Goal: Task Accomplishment & Management: Use online tool/utility

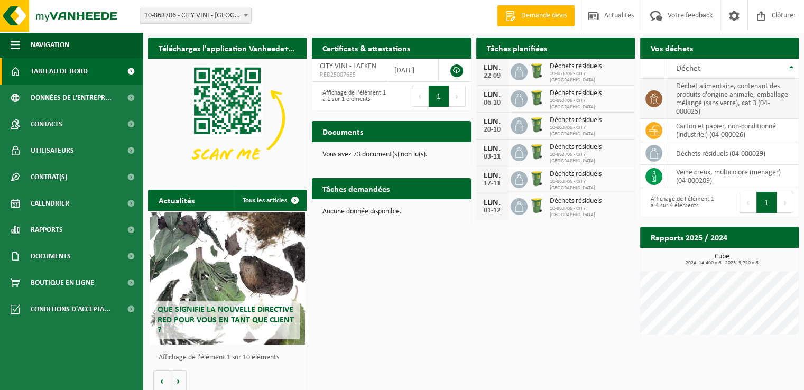
click at [652, 94] on icon at bounding box center [654, 99] width 11 height 11
click at [705, 49] on div "Vos déchets Demander un transport" at bounding box center [719, 48] width 159 height 21
click at [691, 178] on td "verre creux, multicolore (ménager) (04-000209)" at bounding box center [733, 176] width 131 height 23
click at [653, 101] on icon at bounding box center [654, 99] width 11 height 11
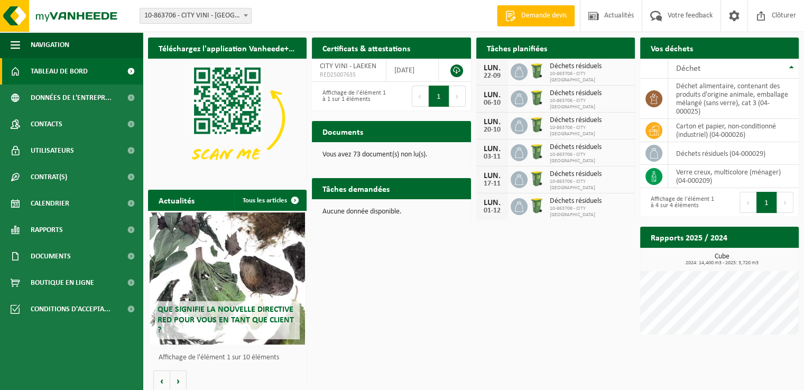
click at [506, 52] on h2 "Tâches planifiées" at bounding box center [516, 48] width 81 height 21
click at [683, 49] on h2 "Vos déchets" at bounding box center [671, 48] width 63 height 21
click at [343, 193] on h2 "Tâches demandées" at bounding box center [356, 188] width 88 height 21
click at [360, 218] on div "Aucune donnée disponible." at bounding box center [391, 211] width 159 height 25
click at [772, 72] on div "Déchet" at bounding box center [730, 68] width 109 height 8
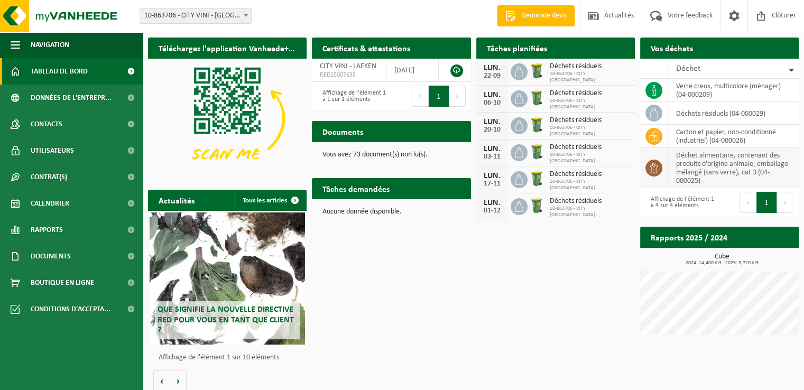
click at [650, 168] on icon at bounding box center [654, 168] width 11 height 11
click at [550, 78] on span "10-863706 - CITY VINI" at bounding box center [590, 77] width 80 height 13
click at [42, 72] on span "Tableau de bord" at bounding box center [59, 71] width 57 height 26
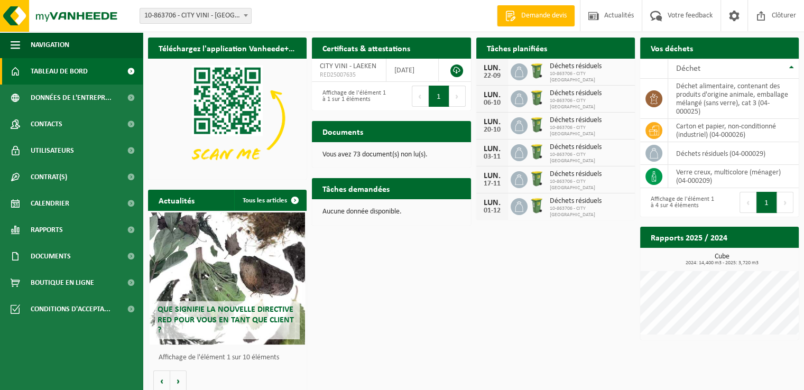
click at [500, 77] on div "22-09" at bounding box center [492, 75] width 21 height 7
click at [63, 200] on span "Calendrier" at bounding box center [50, 203] width 39 height 26
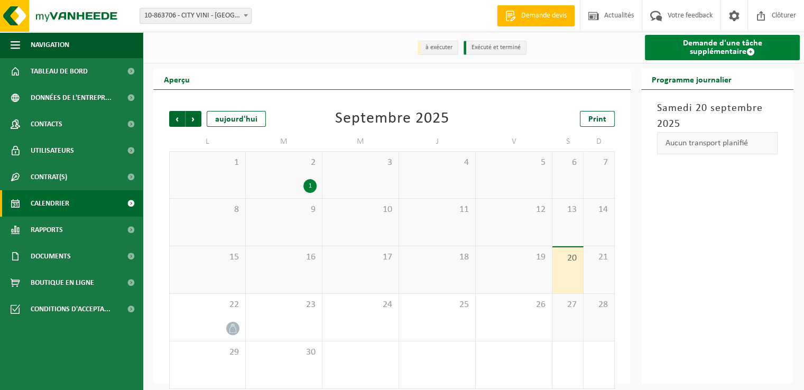
click at [695, 48] on link "Demande d'une tâche supplémentaire" at bounding box center [722, 47] width 155 height 25
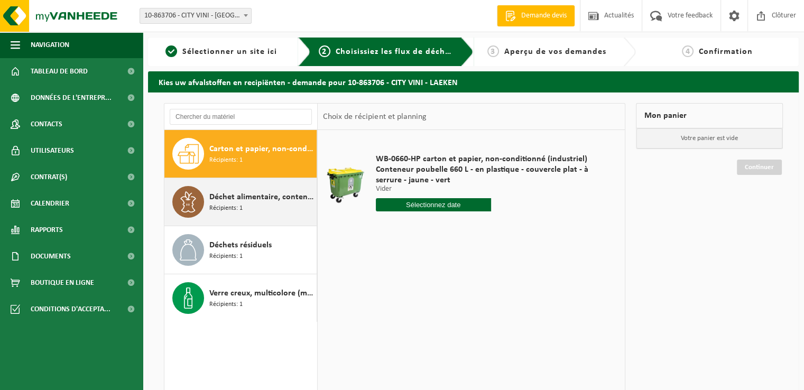
click at [254, 199] on span "Déchet alimentaire, contenant des produits d'origine animale, emballage mélangé…" at bounding box center [261, 197] width 105 height 13
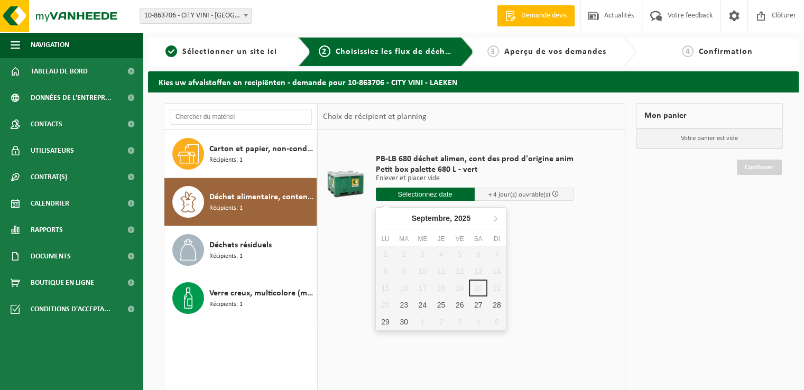
click at [437, 189] on input "text" at bounding box center [425, 194] width 99 height 13
click at [405, 323] on div "30" at bounding box center [404, 321] width 18 height 17
type input "à partir de 2025-09-30"
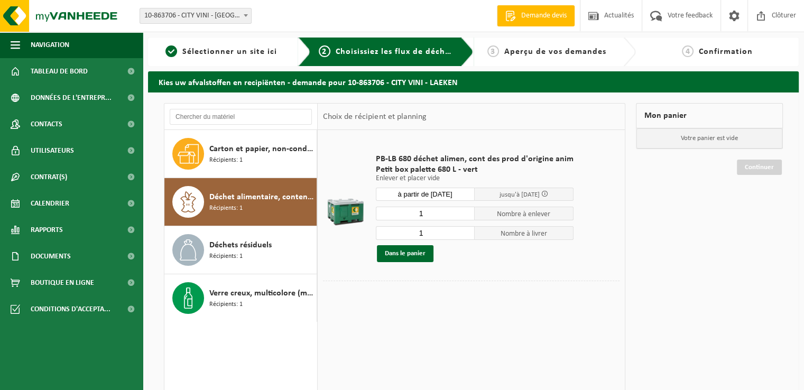
click at [439, 234] on input "1" at bounding box center [425, 233] width 99 height 14
type input "0"
click at [466, 234] on input "0" at bounding box center [425, 233] width 99 height 14
click at [414, 256] on button "Dans le panier" at bounding box center [405, 253] width 57 height 17
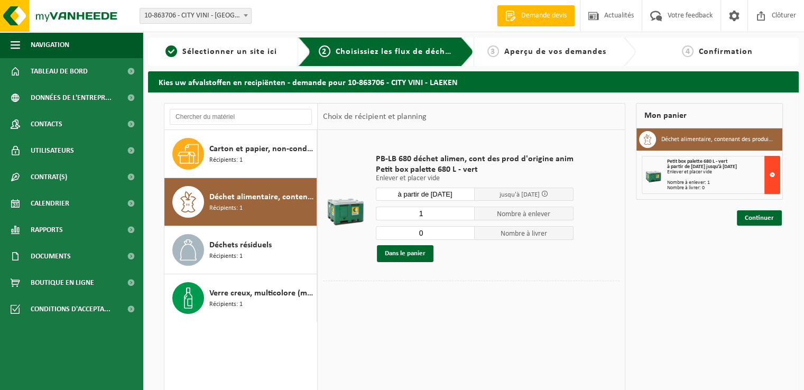
click at [772, 175] on button at bounding box center [772, 175] width 16 height 38
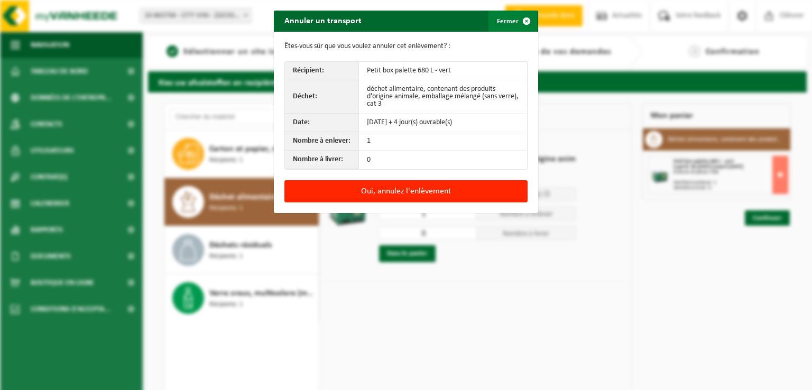
click at [507, 26] on button "Fermer" at bounding box center [512, 21] width 49 height 21
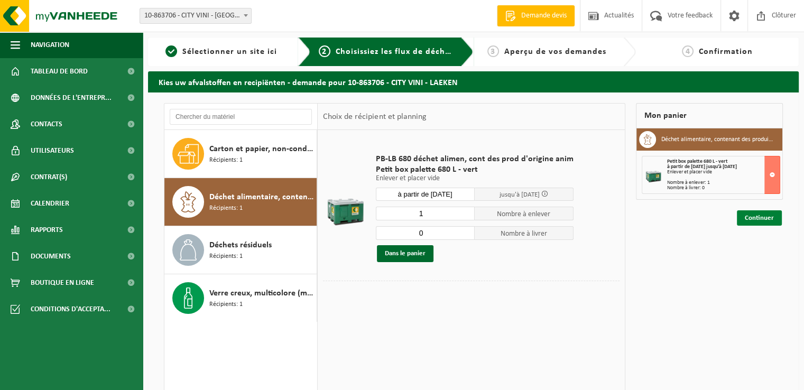
click at [757, 220] on link "Continuer" at bounding box center [759, 217] width 45 height 15
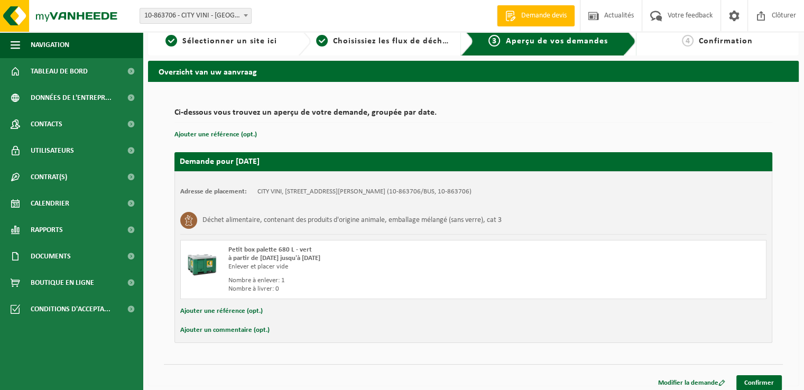
scroll to position [16, 0]
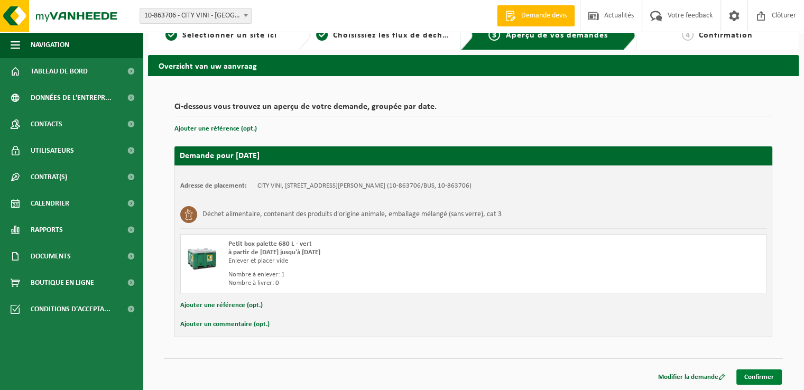
click at [756, 374] on link "Confirmer" at bounding box center [758, 376] width 45 height 15
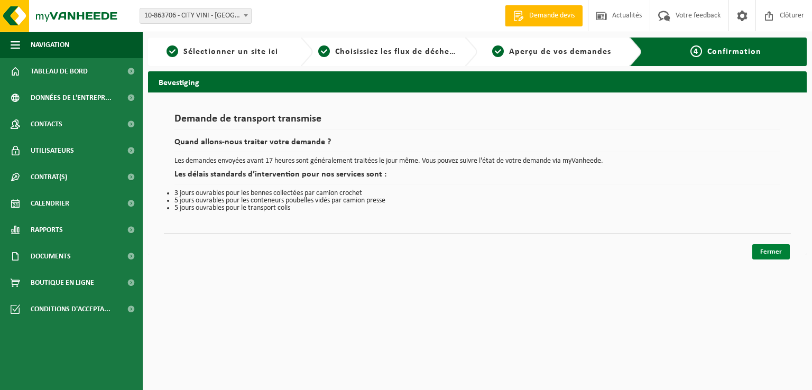
click at [769, 251] on link "Fermer" at bounding box center [771, 251] width 38 height 15
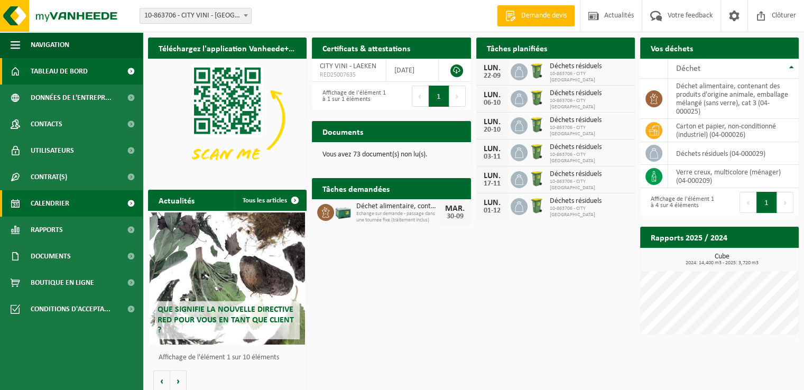
click at [41, 199] on span "Calendrier" at bounding box center [50, 203] width 39 height 26
